Goal: Task Accomplishment & Management: Manage account settings

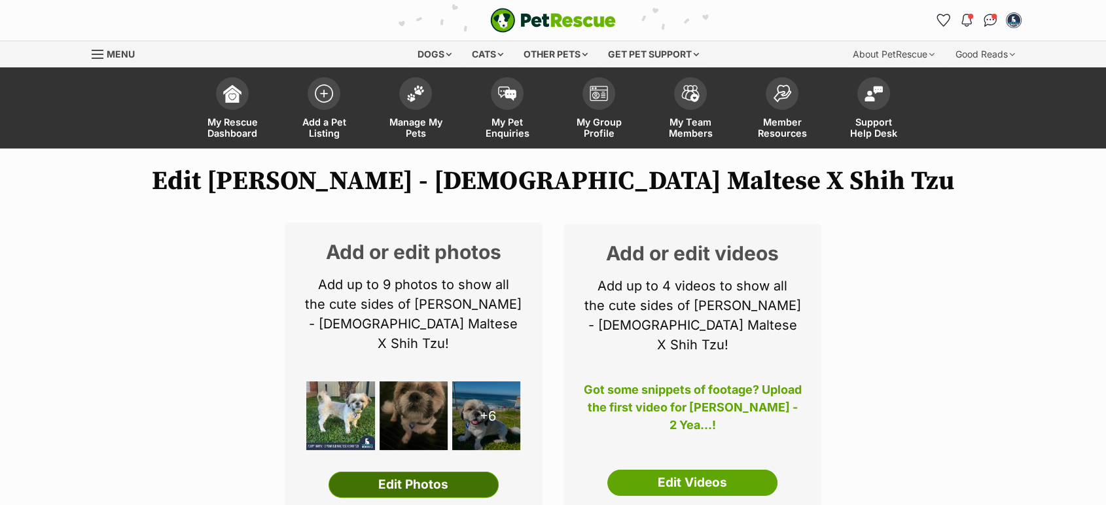
click at [411, 472] on link "Edit Photos" at bounding box center [414, 485] width 170 height 26
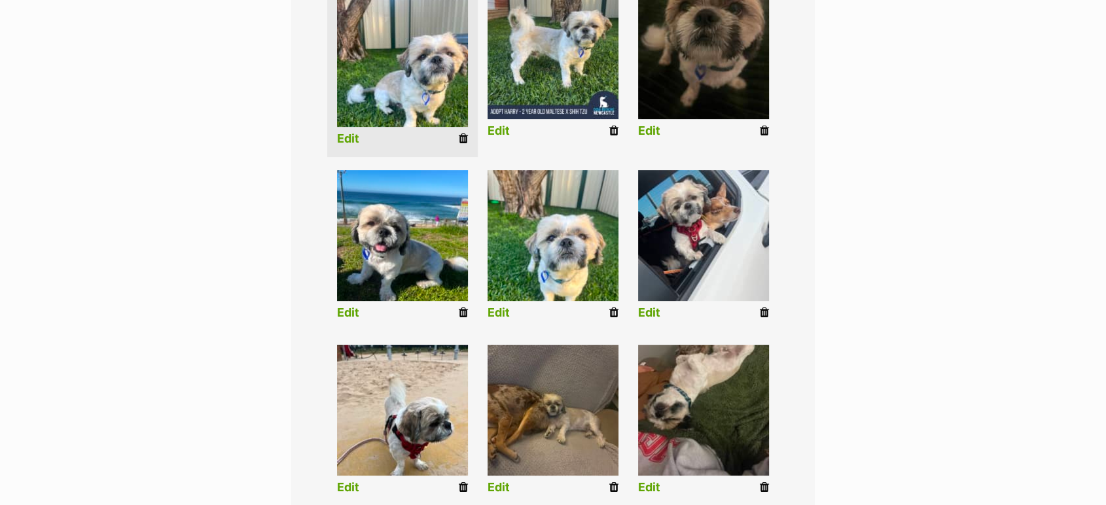
scroll to position [647, 0]
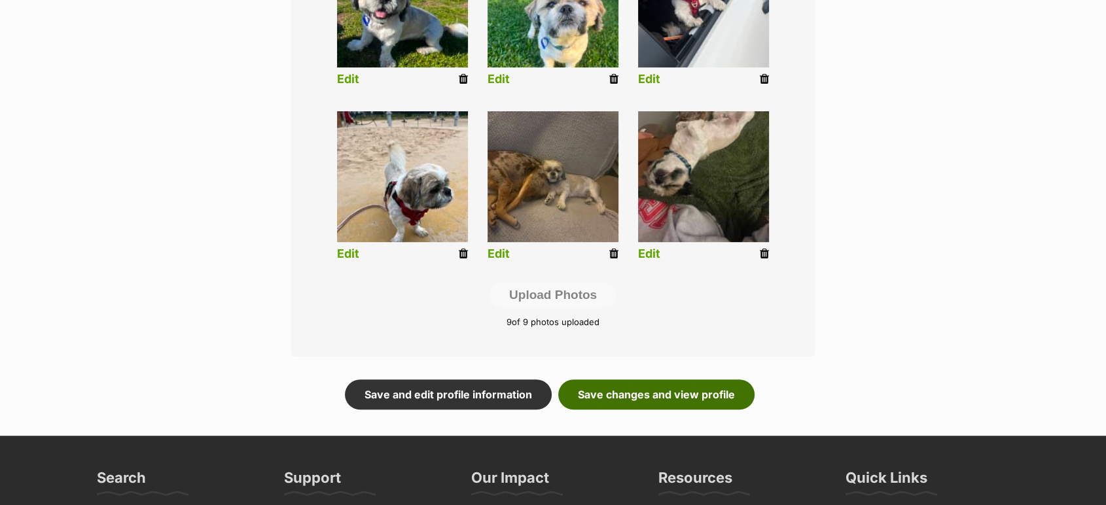
click at [698, 380] on link "Save changes and view profile" at bounding box center [656, 395] width 196 height 30
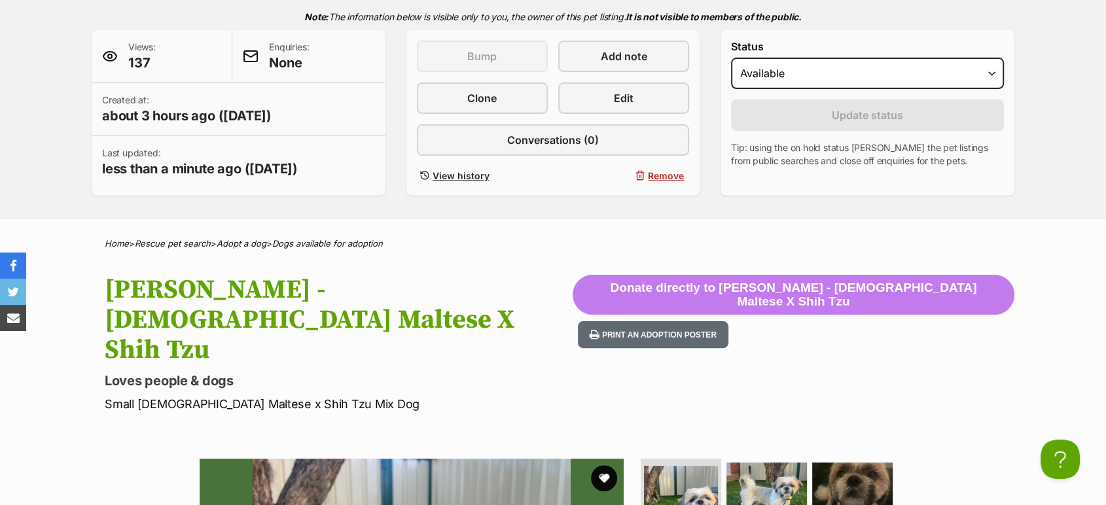
scroll to position [291, 0]
